Goal: Obtain resource: Obtain resource

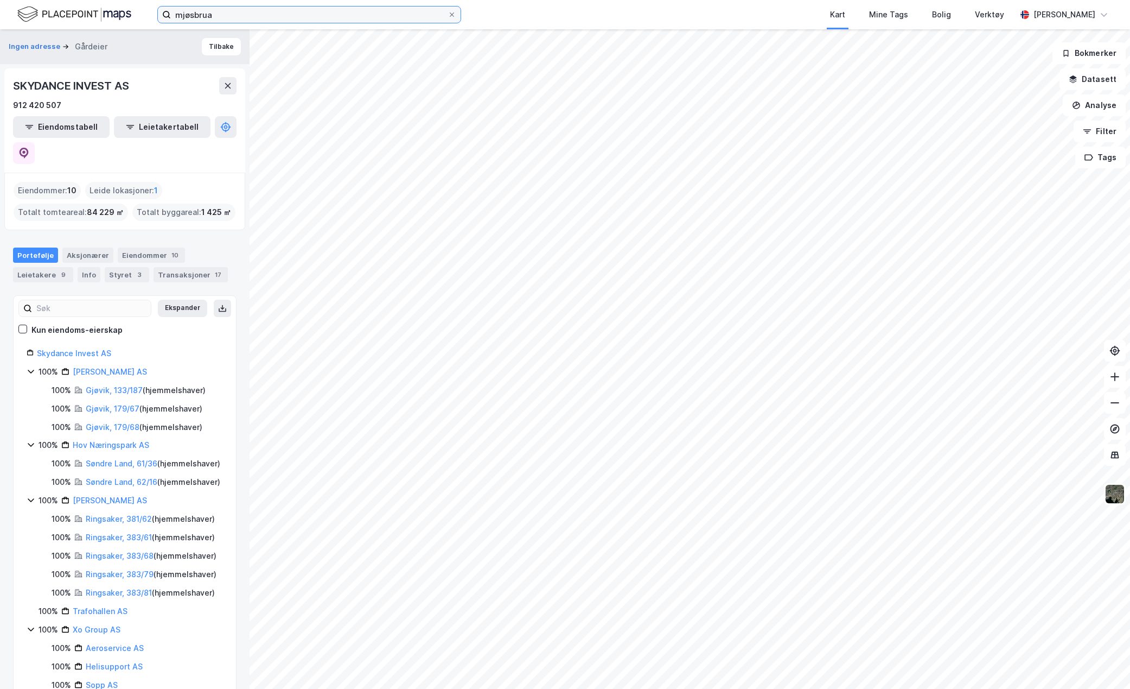
click at [203, 19] on input "mjøsbrua" at bounding box center [309, 15] width 277 height 16
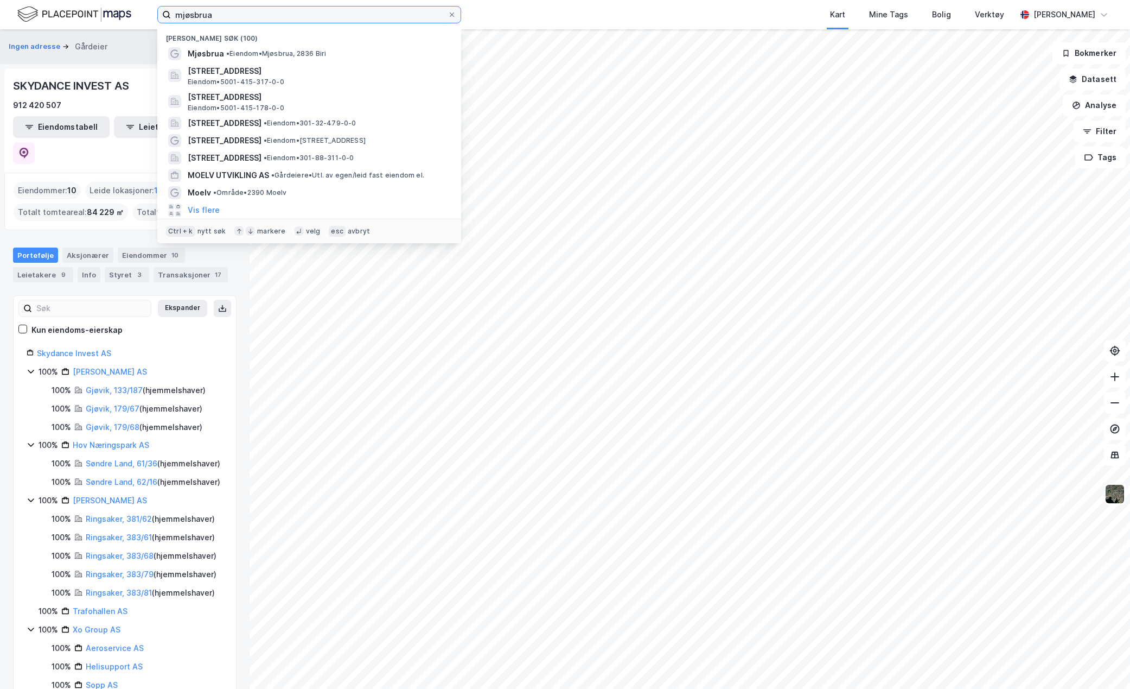
drag, startPoint x: 224, startPoint y: 17, endPoint x: 148, endPoint y: 20, distance: 76.5
click at [148, 20] on div "mjøsbrua Nylige søk (100) [GEOGRAPHIC_DATA] • Eiendom • [STREET_ADDRESS][PERSON…" at bounding box center [565, 14] width 1130 height 29
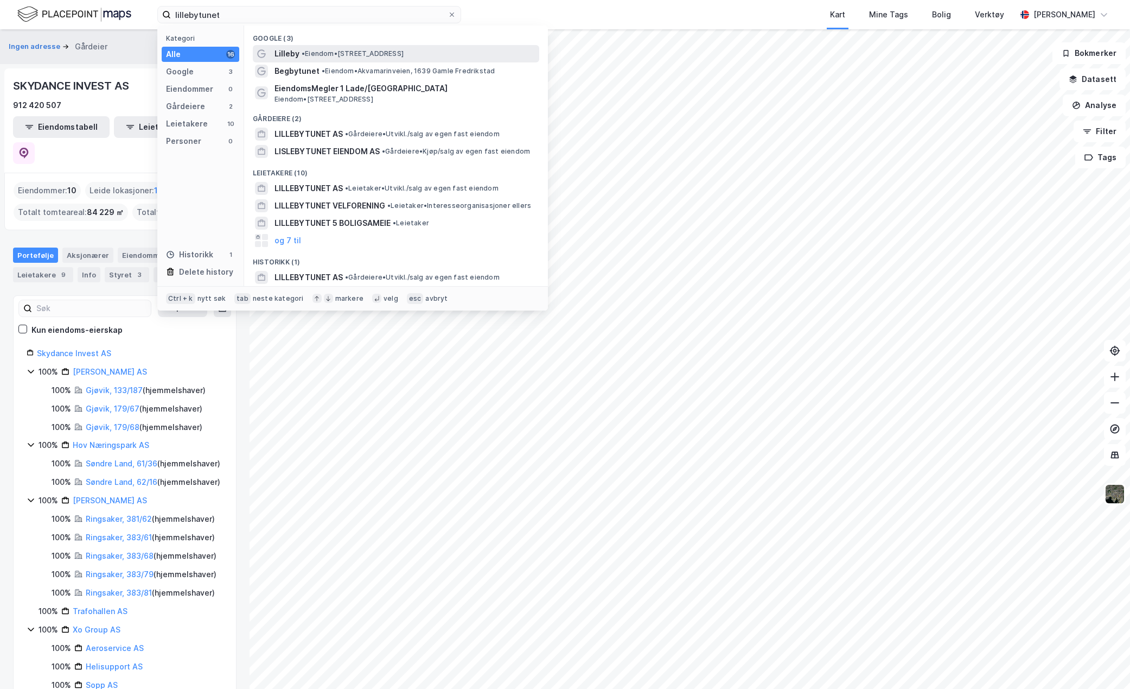
click at [297, 52] on span "Lilleby" at bounding box center [287, 53] width 25 height 13
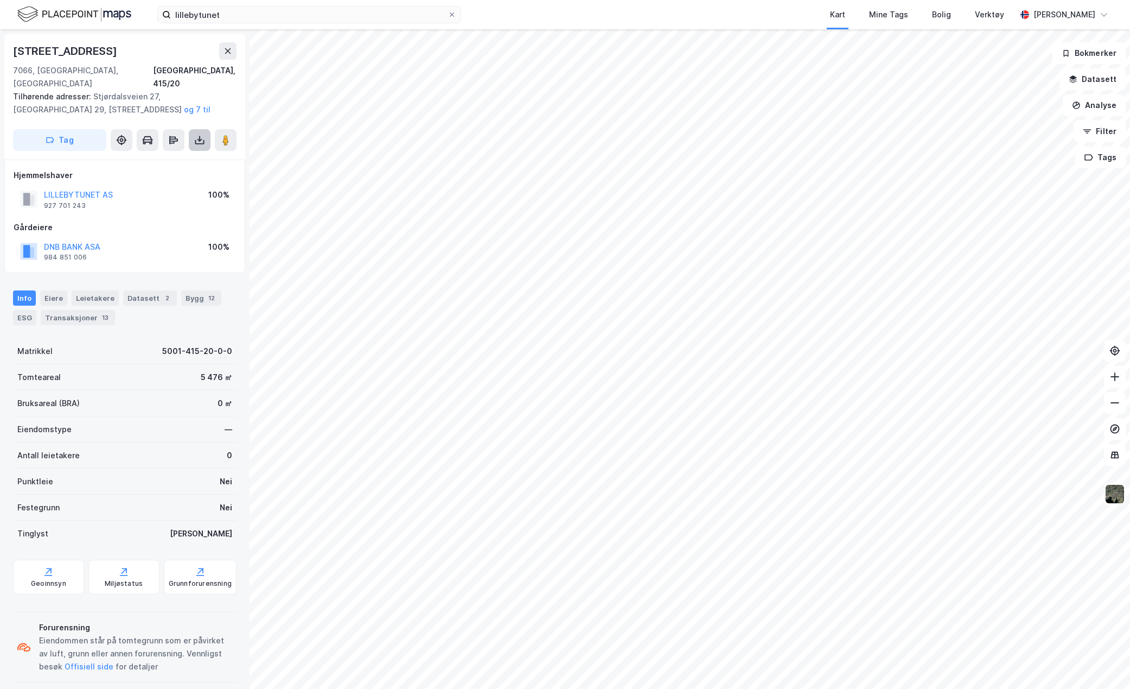
click at [195, 135] on icon at bounding box center [199, 140] width 11 height 11
click at [175, 157] on div "Last ned grunnbok" at bounding box center [145, 161] width 63 height 9
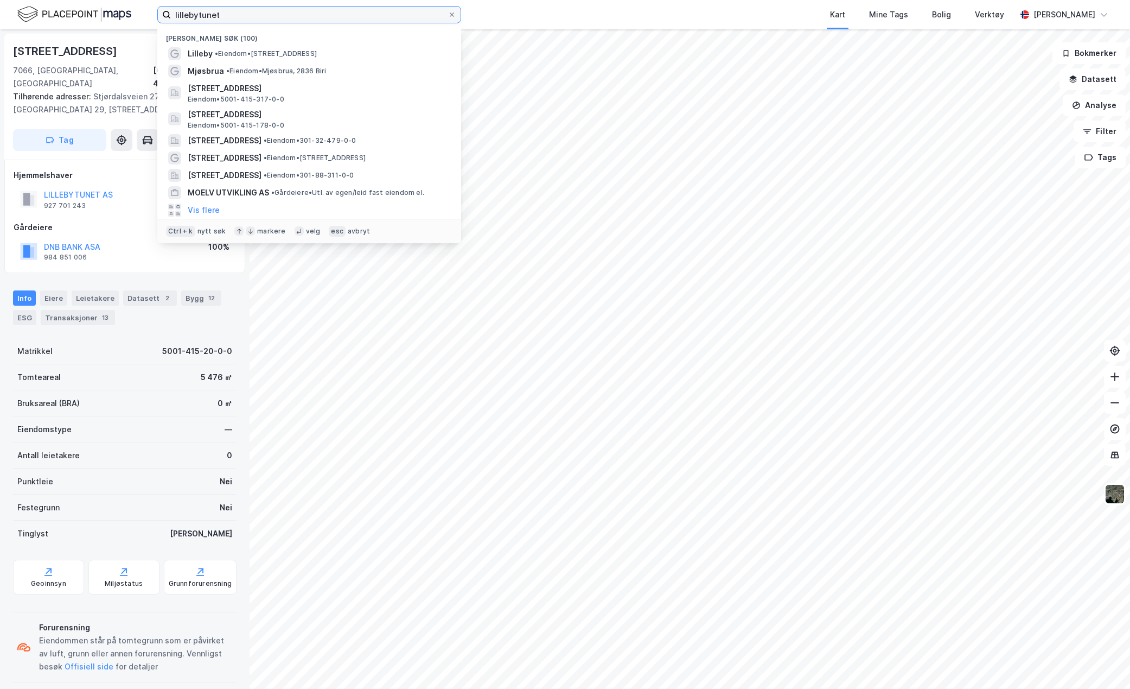
drag, startPoint x: 240, startPoint y: 12, endPoint x: 163, endPoint y: 12, distance: 77.6
click at [163, 12] on label "lillebytunet" at bounding box center [309, 14] width 304 height 17
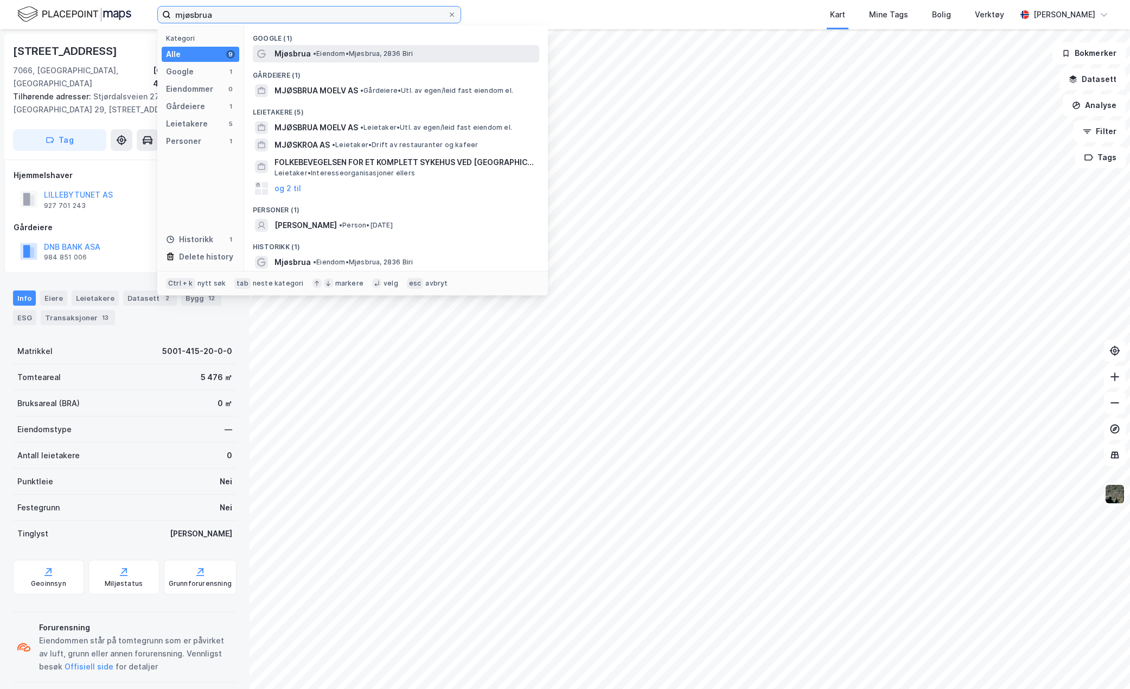
type input "mjøsbrua"
click at [295, 55] on span "Mjøsbrua" at bounding box center [293, 53] width 36 height 13
